Goal: Find specific page/section

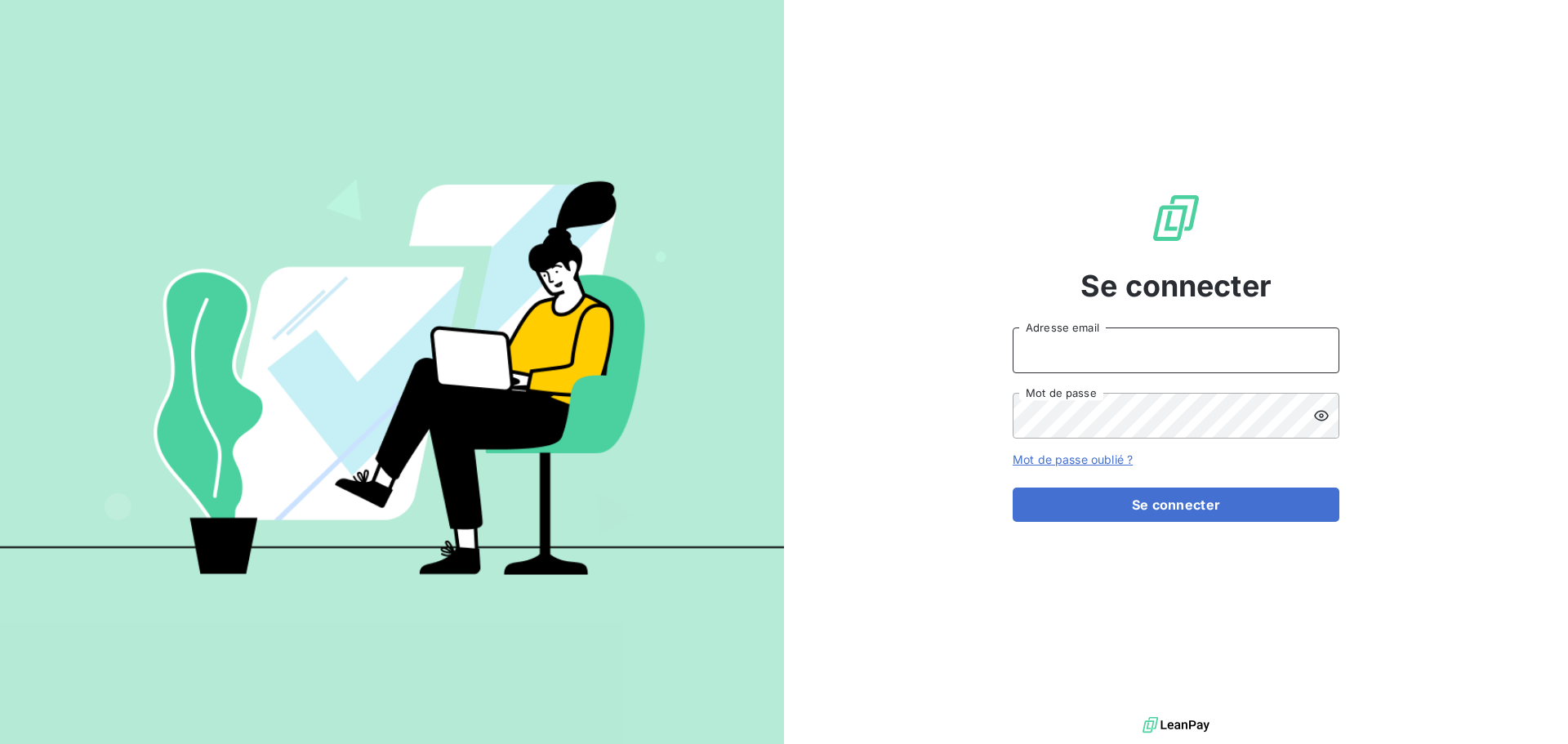
click at [1090, 337] on input "Adresse email" at bounding box center [1175, 350] width 326 height 46
type input "[EMAIL_ADDRESS][DOMAIN_NAME]"
click at [1318, 417] on icon at bounding box center [1321, 416] width 16 height 16
click at [1013, 488] on button "Se connecter" at bounding box center [1175, 505] width 326 height 35
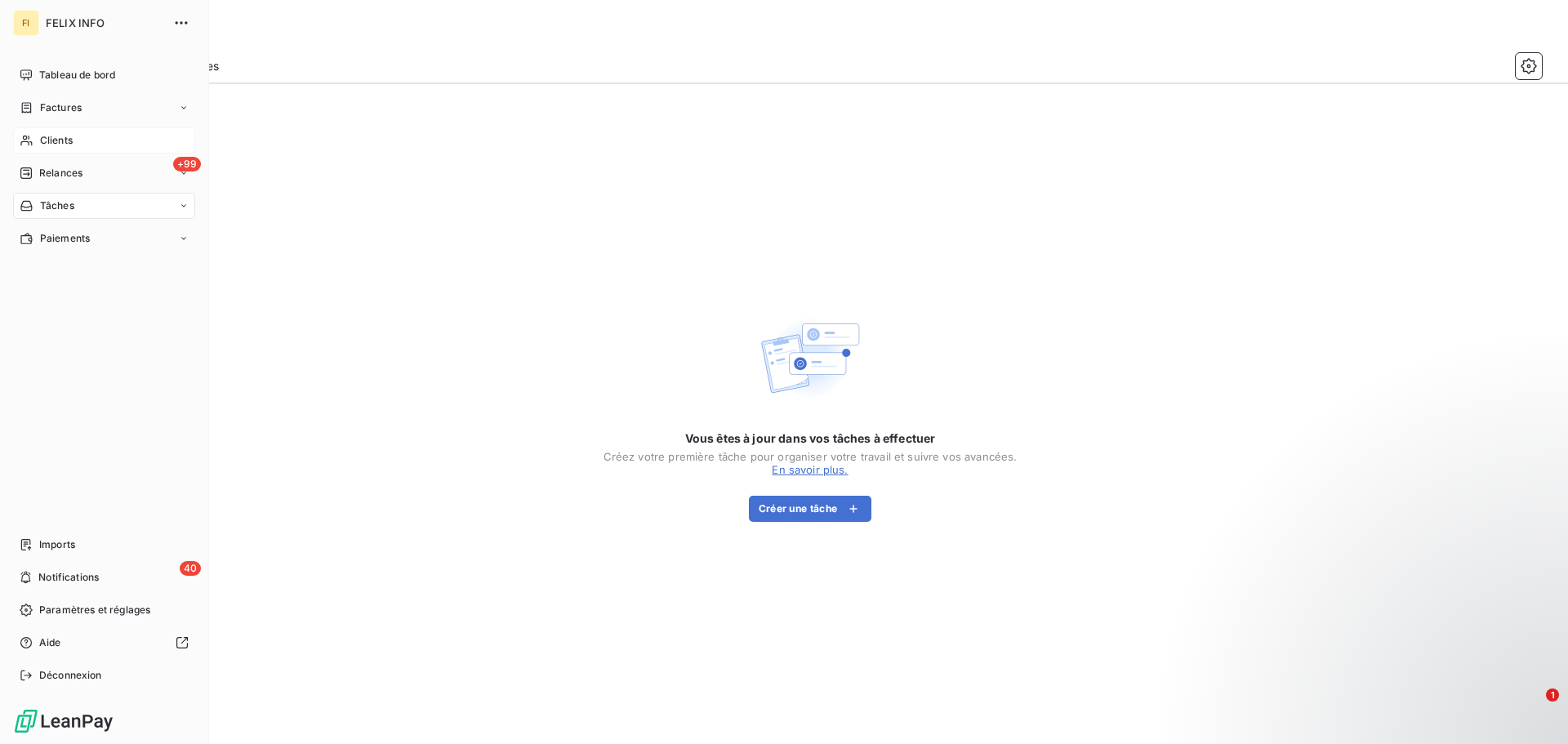
click at [79, 138] on div "Clients" at bounding box center [104, 140] width 182 height 26
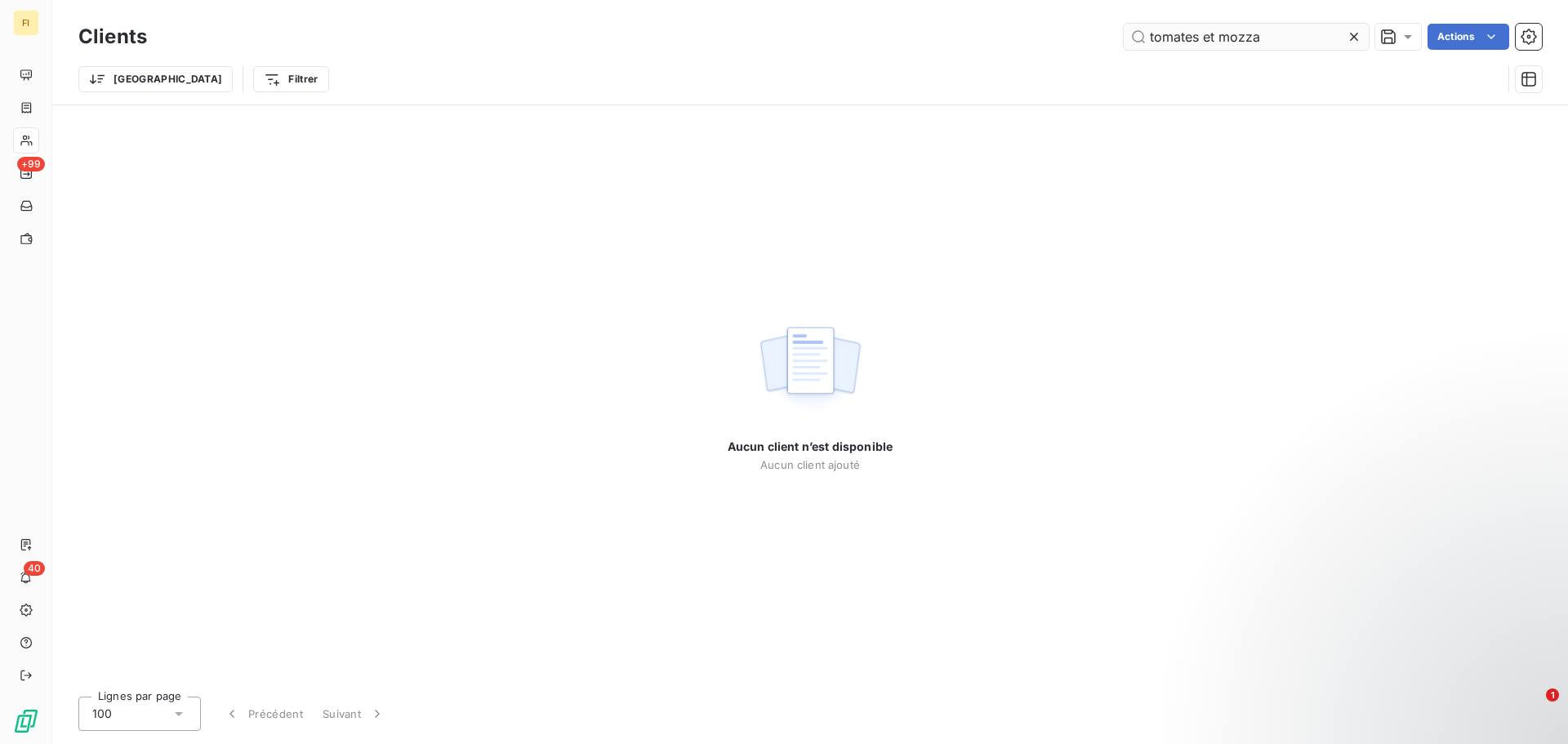
click at [1196, 35] on input "tomates et mozza" at bounding box center [1246, 37] width 245 height 26
click at [1276, 40] on input "tomate et mozza" at bounding box center [1246, 37] width 245 height 26
drag, startPoint x: 1235, startPoint y: 37, endPoint x: 1200, endPoint y: 35, distance: 35.1
click at [1200, 35] on input "tomate et mozza" at bounding box center [1246, 37] width 245 height 26
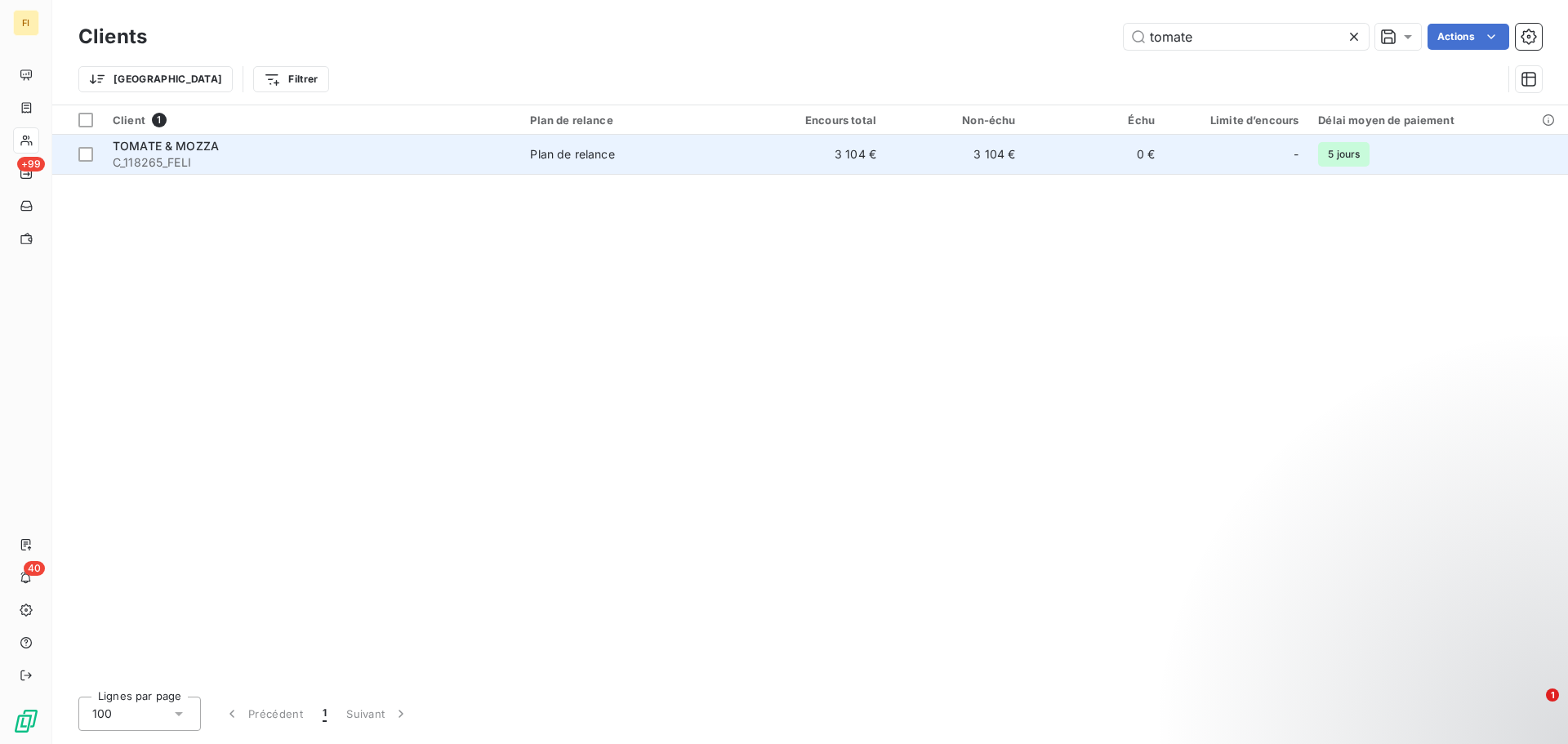
type input "tomate"
click at [340, 164] on span "C_118265_FELI" at bounding box center [311, 163] width 398 height 16
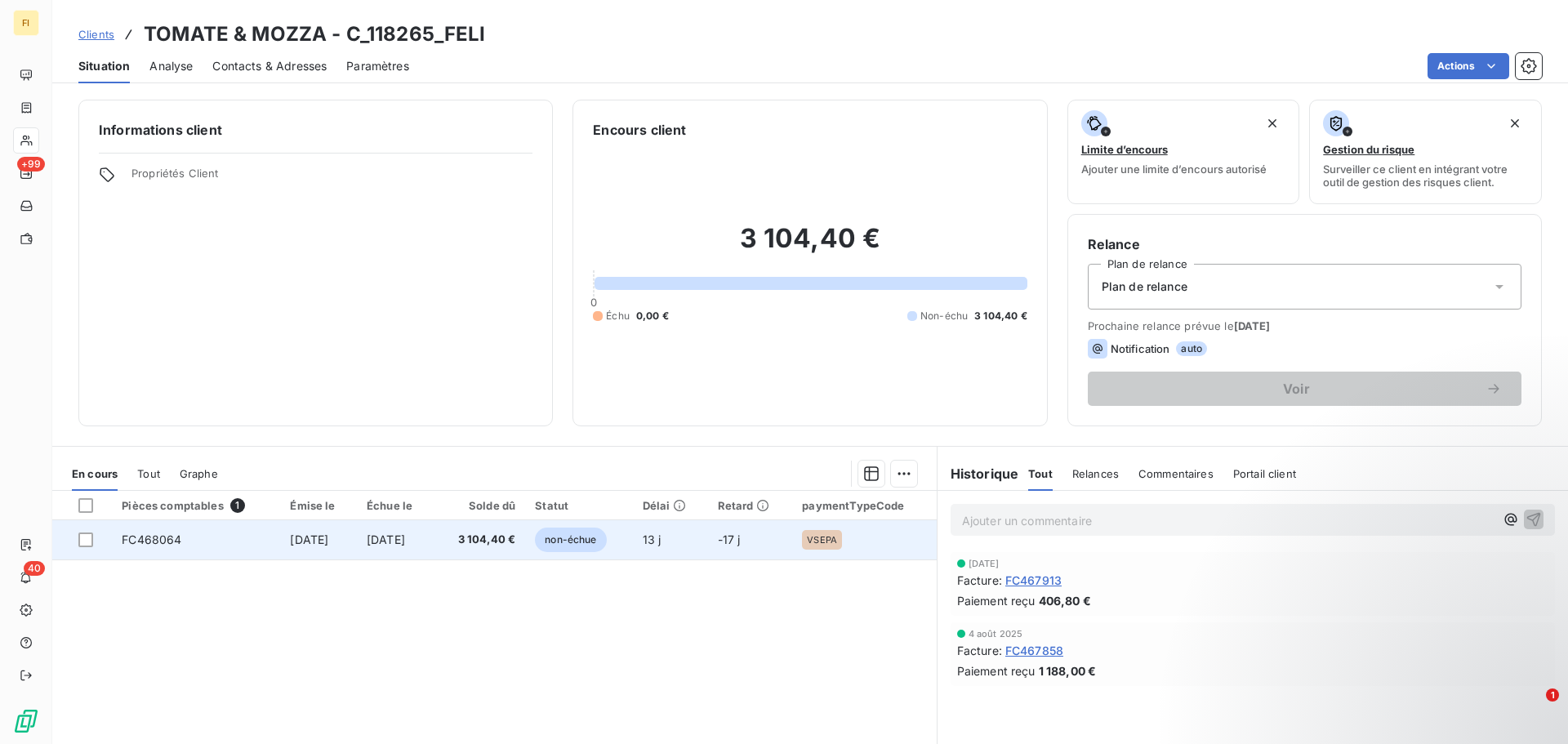
click at [508, 545] on span "3 104,40 €" at bounding box center [480, 540] width 71 height 16
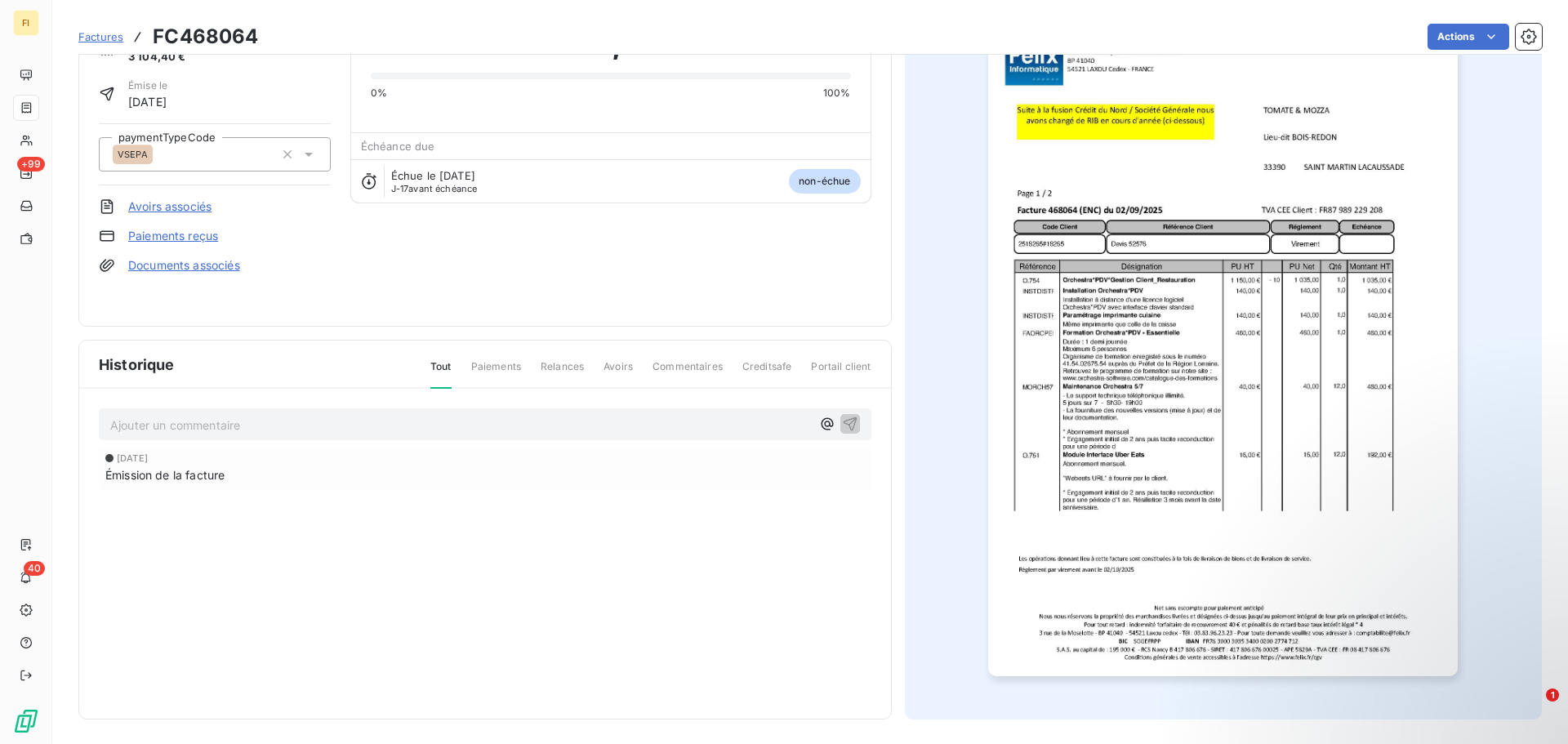
scroll to position [98, 0]
click at [489, 364] on span "Paiements" at bounding box center [496, 372] width 50 height 28
click at [509, 368] on span "Paiements" at bounding box center [496, 372] width 50 height 28
